Goal: Find specific page/section: Find specific page/section

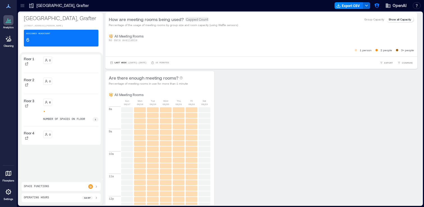
click at [23, 6] on icon at bounding box center [23, 6] width 6 height 6
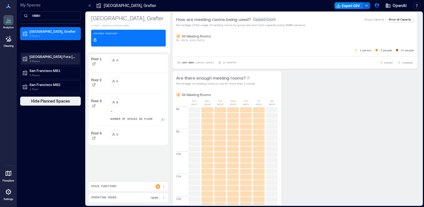
click at [58, 57] on p "[GEOGRAPHIC_DATA] Fora [GEOGRAPHIC_DATA]" at bounding box center [52, 56] width 47 height 4
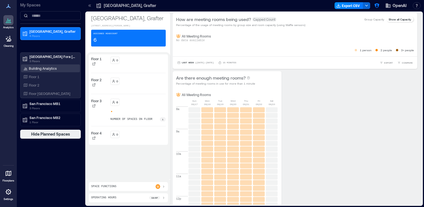
click at [55, 69] on p "Building Analytics" at bounding box center [43, 68] width 28 height 4
